Goal: Task Accomplishment & Management: Complete application form

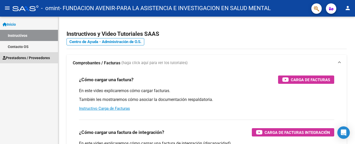
click at [34, 57] on span "Prestadores / Proveedores" at bounding box center [26, 58] width 47 height 6
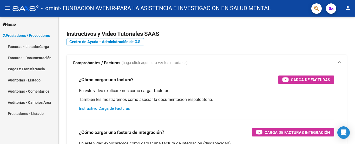
click at [22, 44] on link "Facturas - Listado/Carga" at bounding box center [29, 46] width 58 height 11
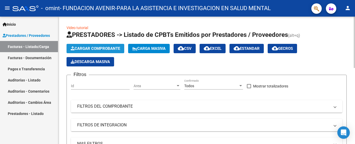
click at [99, 48] on span "Cargar Comprobante" at bounding box center [95, 48] width 49 height 5
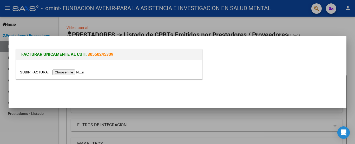
click at [77, 74] on input "file" at bounding box center [53, 72] width 66 height 5
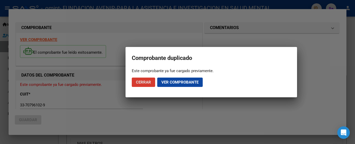
click at [184, 85] on span "Ver comprobante" at bounding box center [179, 82] width 37 height 5
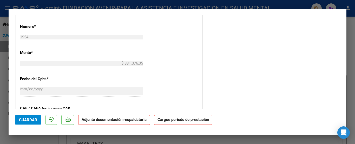
scroll to position [352, 0]
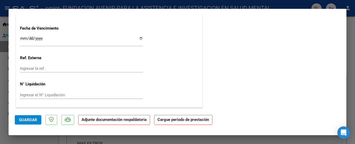
click at [96, 120] on strong "Adjunte documentación respaldatoria" at bounding box center [114, 120] width 65 height 5
click at [180, 124] on strong "Cargue período de prestación" at bounding box center [183, 120] width 58 height 10
click at [125, 124] on p "Adjunte documentación respaldatoria" at bounding box center [114, 120] width 72 height 10
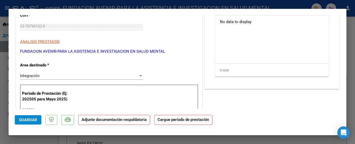
scroll to position [0, 0]
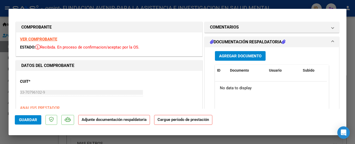
click at [282, 42] on icon at bounding box center [284, 42] width 4 height 4
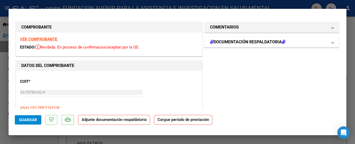
click at [282, 42] on icon at bounding box center [284, 42] width 4 height 4
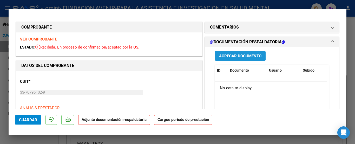
click at [235, 58] on span "Agregar Documento" at bounding box center [240, 56] width 42 height 5
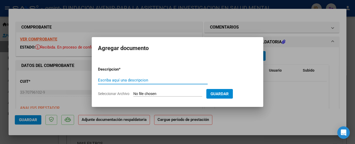
click at [160, 82] on input "Escriba aquí una descripcion" at bounding box center [153, 80] width 110 height 5
type input "INFORME"
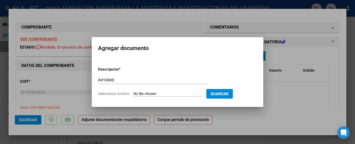
click at [189, 92] on input "Seleccionar Archivo" at bounding box center [167, 94] width 69 height 5
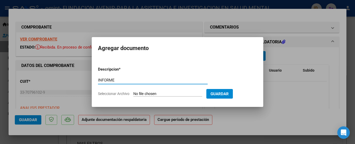
click at [125, 78] on input "INFORME" at bounding box center [153, 80] width 110 height 5
click at [148, 93] on input "Seleccionar Archivo" at bounding box center [167, 94] width 69 height 5
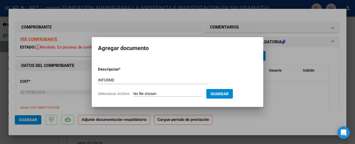
type input "C:\fakepath\[PERSON_NAME] Inf Evolutivo (1).pdf"
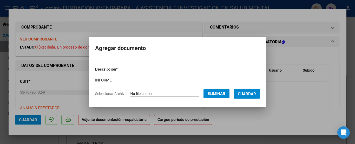
click at [245, 94] on span "Guardar" at bounding box center [247, 94] width 18 height 5
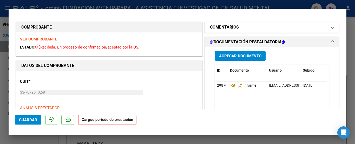
click at [288, 30] on mat-panel-title "COMENTARIOS" at bounding box center [269, 27] width 118 height 6
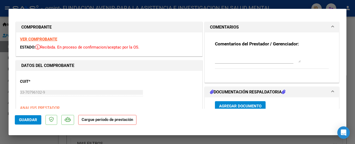
click at [268, 63] on div at bounding box center [258, 57] width 86 height 12
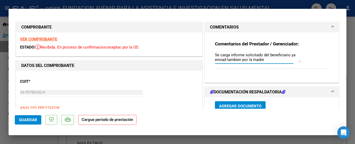
click at [224, 59] on textarea "Se carga informe solicitado del beneficiario ya enviad tambien por la madre" at bounding box center [258, 57] width 86 height 10
click at [284, 59] on textarea "Se carga informe solicitado del beneficiario ya enviado tambien por la madre" at bounding box center [258, 57] width 86 height 10
type textarea "Se carga informe solicitado del beneficiario ya enviado tambien por la madre."
click at [33, 121] on span "Guardar" at bounding box center [28, 120] width 18 height 5
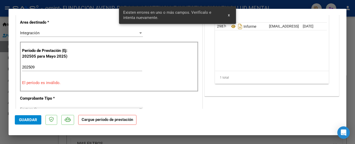
click at [36, 119] on span "Guardar" at bounding box center [28, 120] width 18 height 5
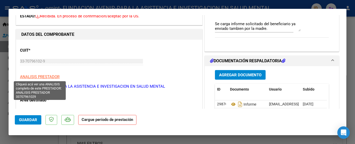
click at [49, 78] on span "ANALISIS PRESTADOR" at bounding box center [40, 77] width 40 height 5
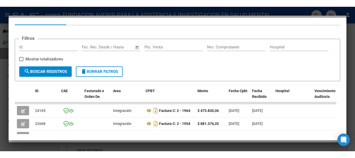
scroll to position [0, 0]
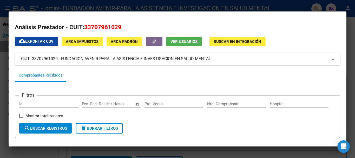
click at [59, 129] on span "search Buscar Registros" at bounding box center [45, 128] width 43 height 5
click at [99, 55] on mat-expansion-panel-header "CUIT: 33707961029 - FUNDACION AVENIR-PARA LA ASISTENCIA E INVESTIGACION EN SALU…" at bounding box center [178, 59] width 326 height 12
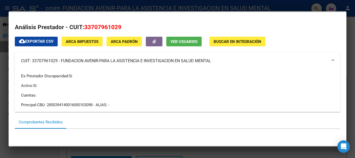
click at [128, 42] on span "ARCA Padrón" at bounding box center [124, 41] width 27 height 5
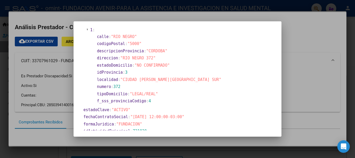
scroll to position [230, 0]
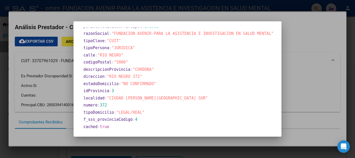
click at [319, 84] on div at bounding box center [177, 79] width 355 height 158
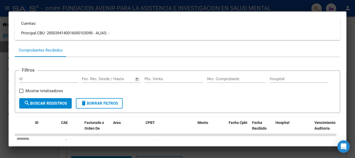
scroll to position [0, 0]
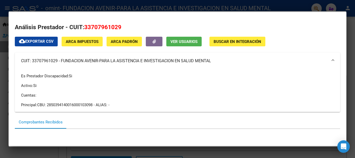
click at [286, 12] on mat-dialog-container "Análisis Prestador - CUIT: 33707961029 cloud_download Exportar CSV ARCA Impuest…" at bounding box center [178, 79] width 338 height 134
click at [286, 7] on div at bounding box center [177, 79] width 355 height 158
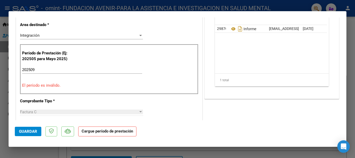
scroll to position [187, 0]
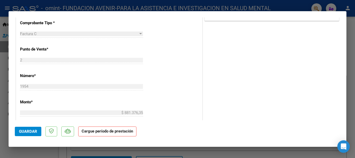
click at [114, 134] on strong "Cargue período de prestación" at bounding box center [107, 131] width 58 height 10
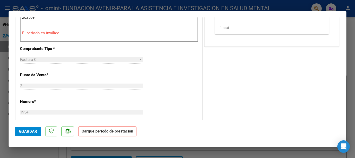
scroll to position [135, 0]
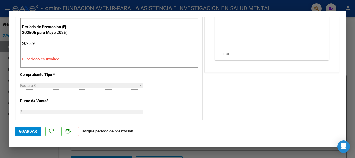
click at [41, 43] on input "202509" at bounding box center [82, 43] width 120 height 5
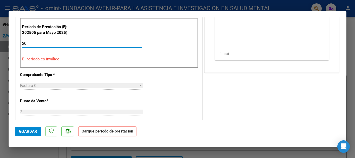
type input "2"
type input "202509"
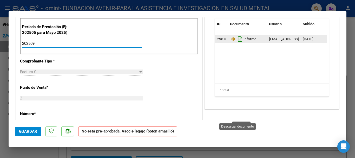
scroll to position [31, 0]
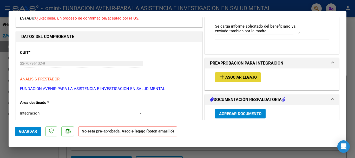
click at [238, 76] on span "Asociar Legajo" at bounding box center [240, 77] width 31 height 5
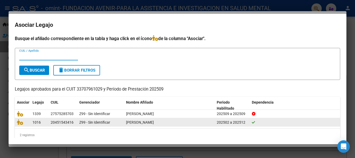
click at [154, 122] on span "[PERSON_NAME]" at bounding box center [140, 122] width 28 height 4
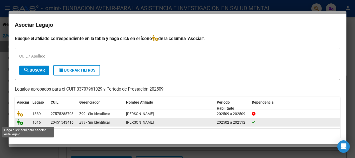
click at [21, 124] on icon at bounding box center [20, 122] width 6 height 6
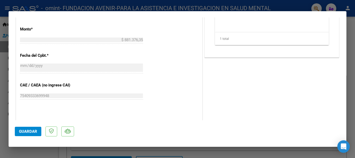
scroll to position [343, 0]
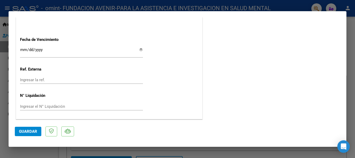
click at [21, 129] on span "Guardar" at bounding box center [28, 131] width 18 height 5
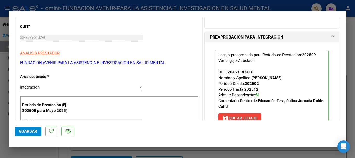
scroll to position [0, 0]
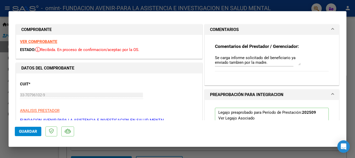
click at [275, 64] on textarea "Se carga informe solicitado del beneficiario ya enviado tambien por la madre." at bounding box center [258, 60] width 86 height 10
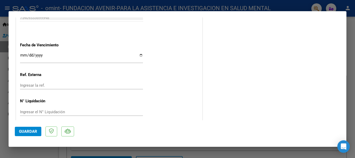
scroll to position [343, 0]
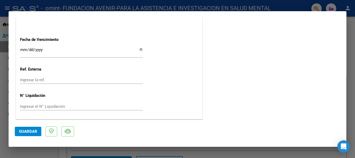
click at [25, 131] on span "Guardar" at bounding box center [28, 131] width 18 height 5
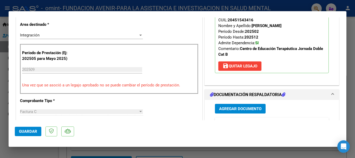
scroll to position [0, 0]
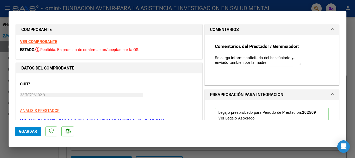
click at [351, 46] on div at bounding box center [177, 79] width 355 height 158
type input "$ 0,00"
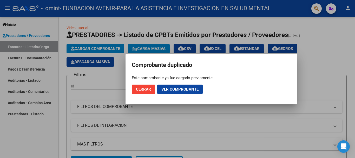
click at [138, 89] on span "Cerrar" at bounding box center [143, 89] width 15 height 5
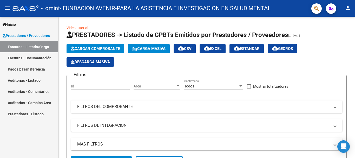
click at [22, 59] on link "Facturas - Documentación" at bounding box center [29, 57] width 58 height 11
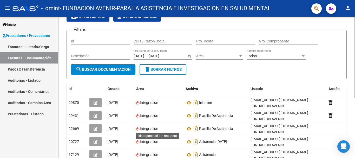
scroll to position [104, 0]
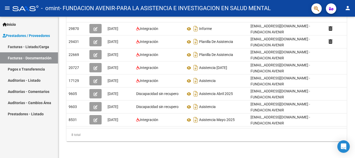
click at [30, 69] on link "Pagos x Transferencia" at bounding box center [29, 68] width 58 height 11
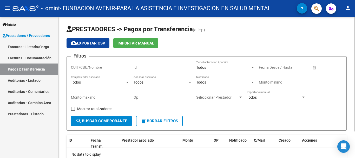
scroll to position [33, 0]
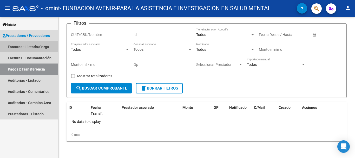
click at [16, 48] on link "Facturas - Listado/Carga" at bounding box center [29, 46] width 58 height 11
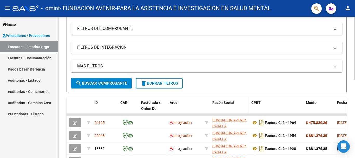
scroll to position [104, 0]
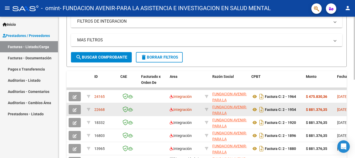
drag, startPoint x: 149, startPoint y: 108, endPoint x: 135, endPoint y: 112, distance: 14.7
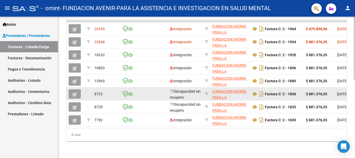
scroll to position [124, 0]
